Goal: Information Seeking & Learning: Learn about a topic

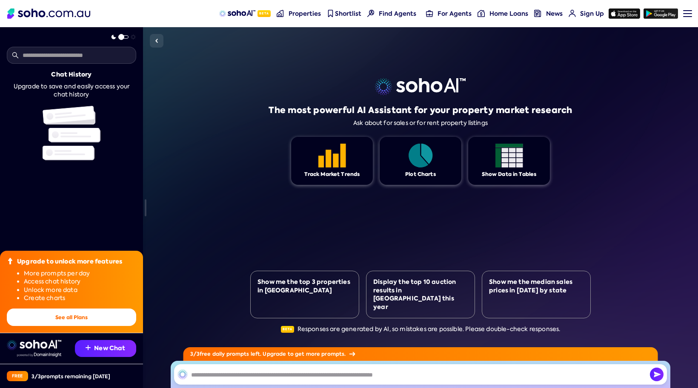
click at [229, 81] on div "The most powerful AI Assistant for your property market research Ask about for …" at bounding box center [420, 207] width 555 height 361
